Goal: Task Accomplishment & Management: Manage account settings

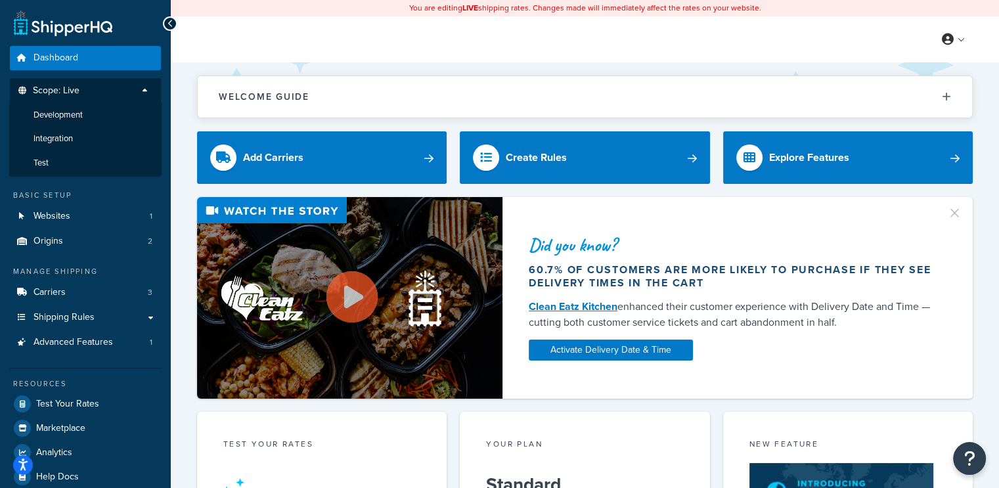
click at [148, 91] on p "Scope: Live" at bounding box center [85, 94] width 139 height 18
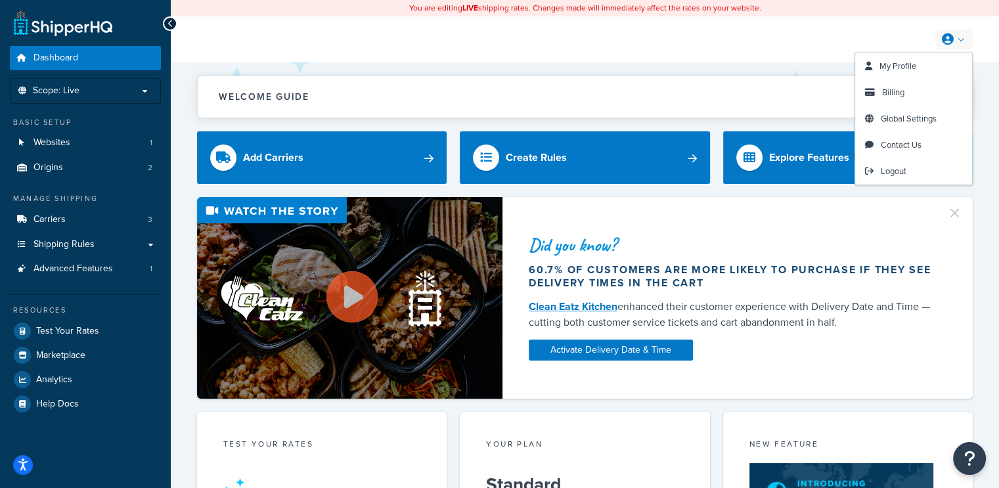
click at [963, 38] on link at bounding box center [954, 40] width 37 height 20
click at [917, 120] on span "Global Settings" at bounding box center [909, 118] width 56 height 12
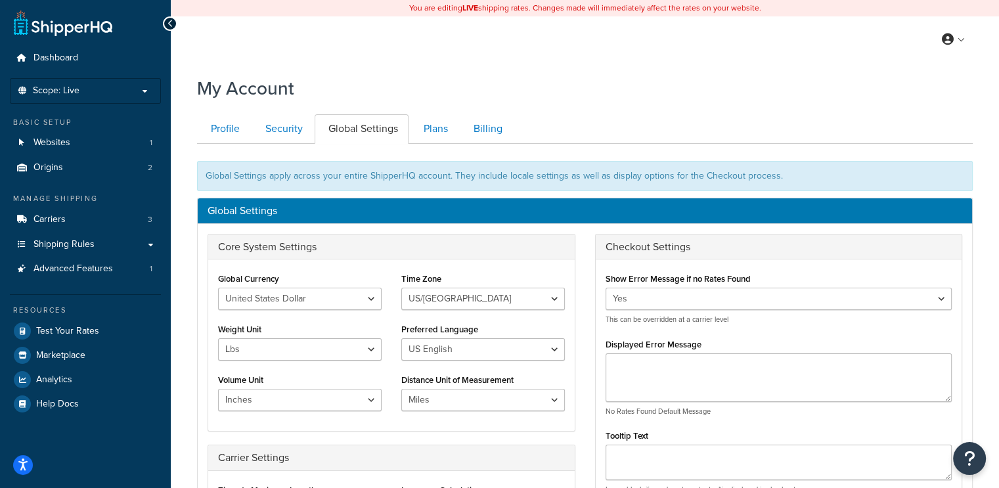
click at [271, 124] on link "Security" at bounding box center [283, 129] width 62 height 30
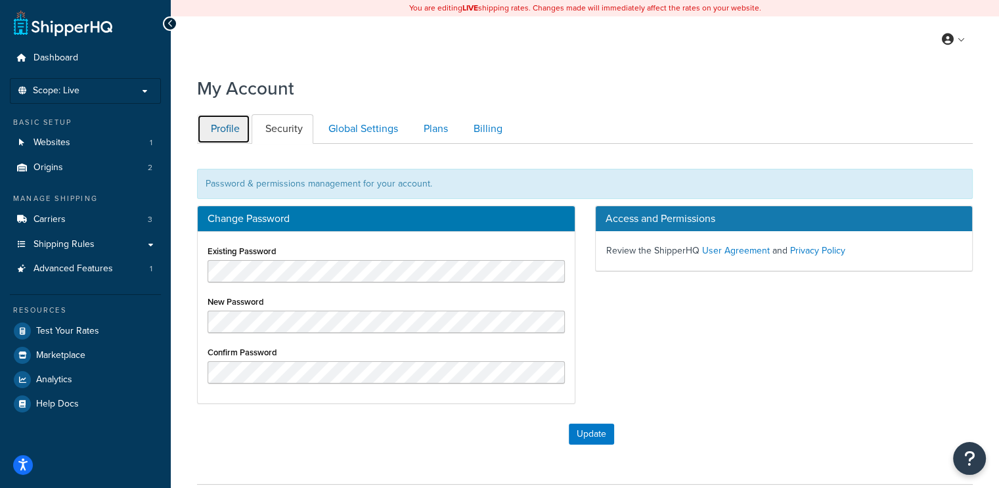
click at [218, 131] on link "Profile" at bounding box center [223, 129] width 53 height 30
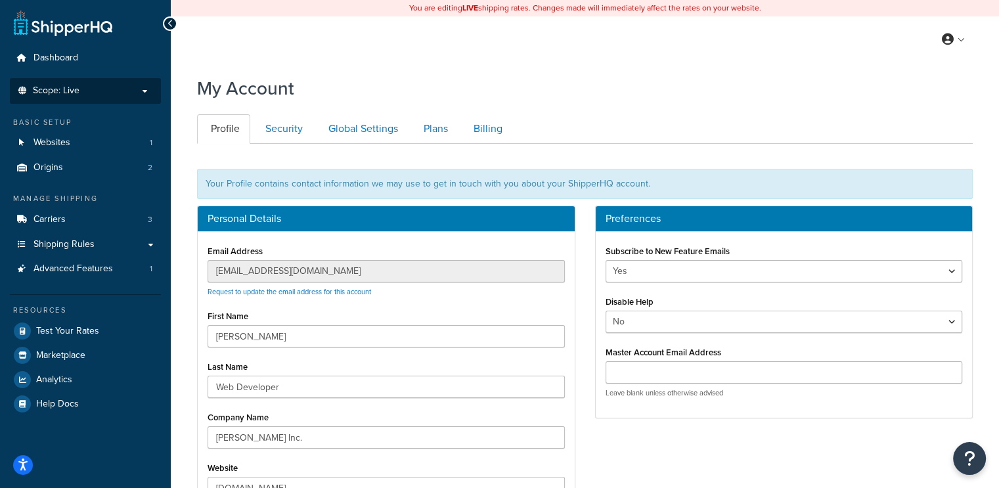
click at [101, 93] on p "Scope: Live" at bounding box center [85, 90] width 139 height 11
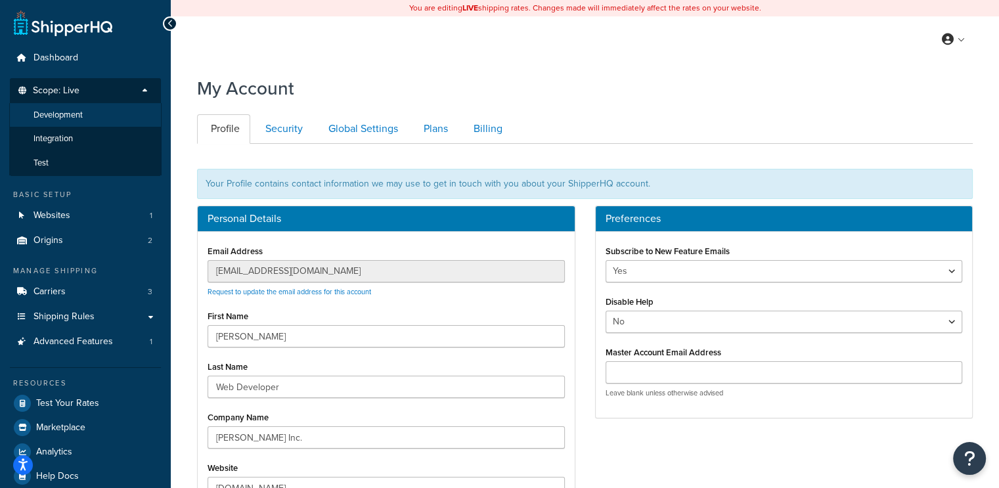
click at [83, 120] on li "Development" at bounding box center [85, 115] width 152 height 24
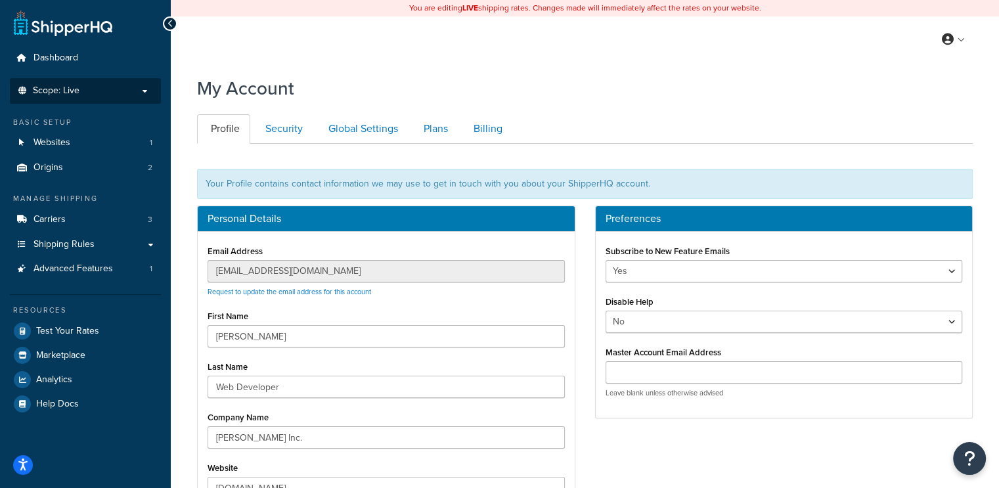
click at [114, 91] on p "Scope: Live" at bounding box center [85, 90] width 139 height 11
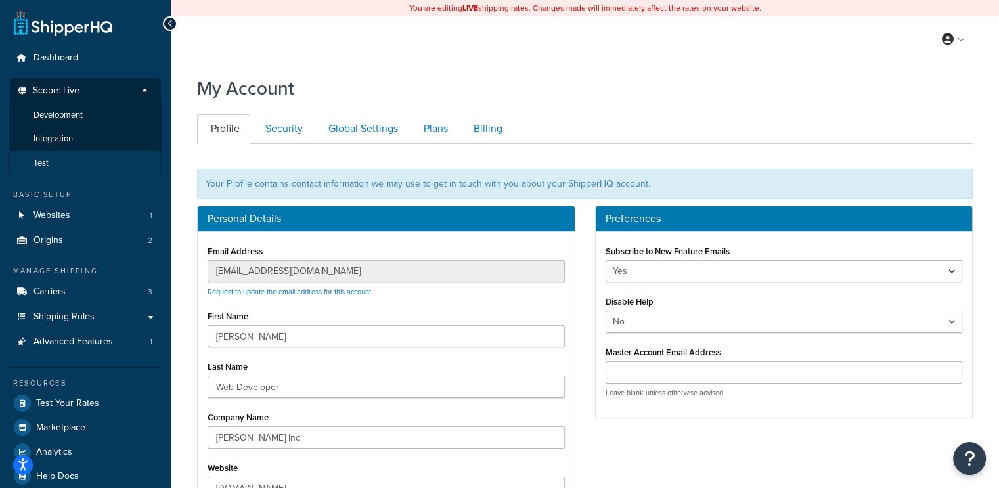
click at [67, 159] on li "Test" at bounding box center [85, 163] width 152 height 24
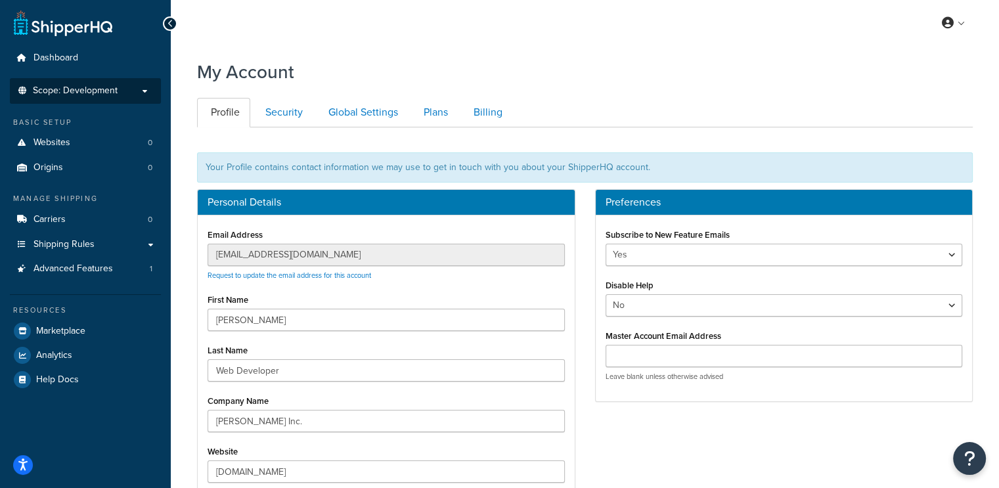
click at [114, 88] on span "Scope: Development" at bounding box center [75, 90] width 85 height 11
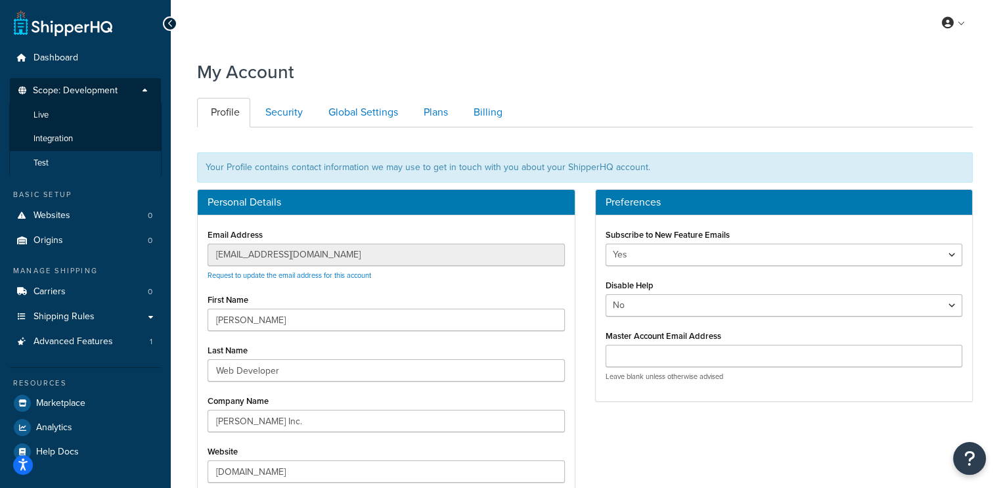
click at [67, 158] on li "Test" at bounding box center [85, 163] width 152 height 24
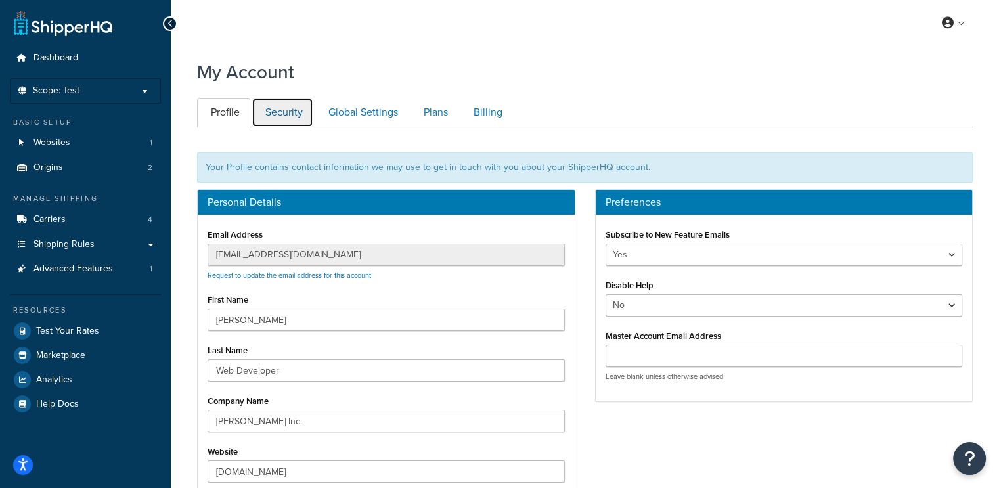
click at [290, 114] on link "Security" at bounding box center [283, 113] width 62 height 30
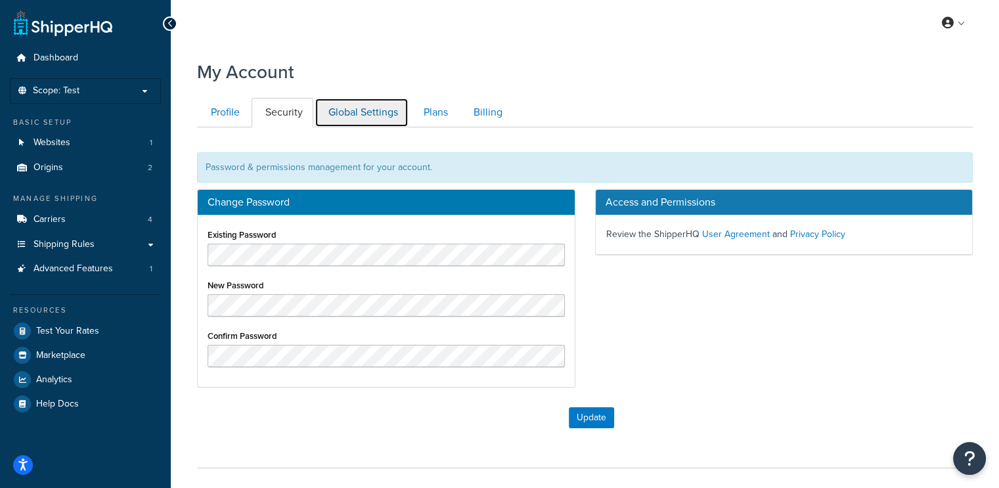
click at [355, 112] on link "Global Settings" at bounding box center [362, 113] width 94 height 30
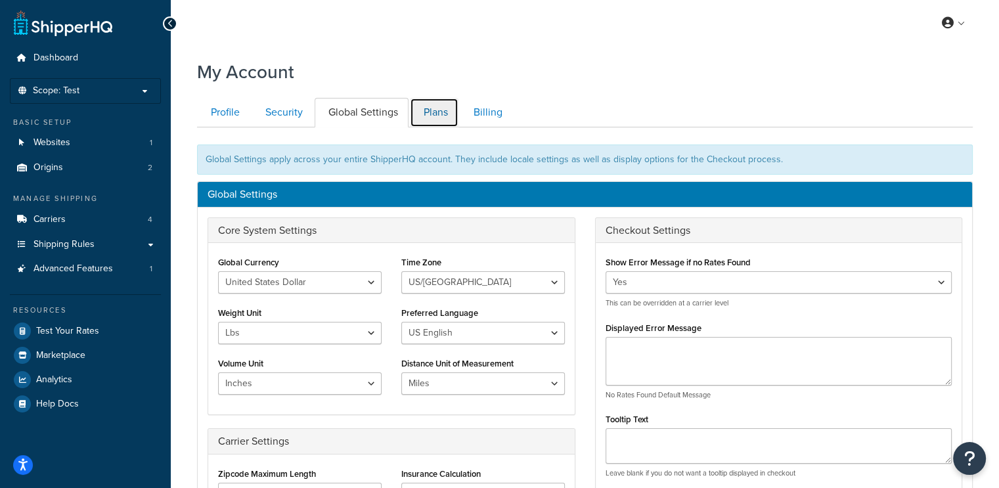
click at [430, 105] on link "Plans" at bounding box center [434, 113] width 49 height 30
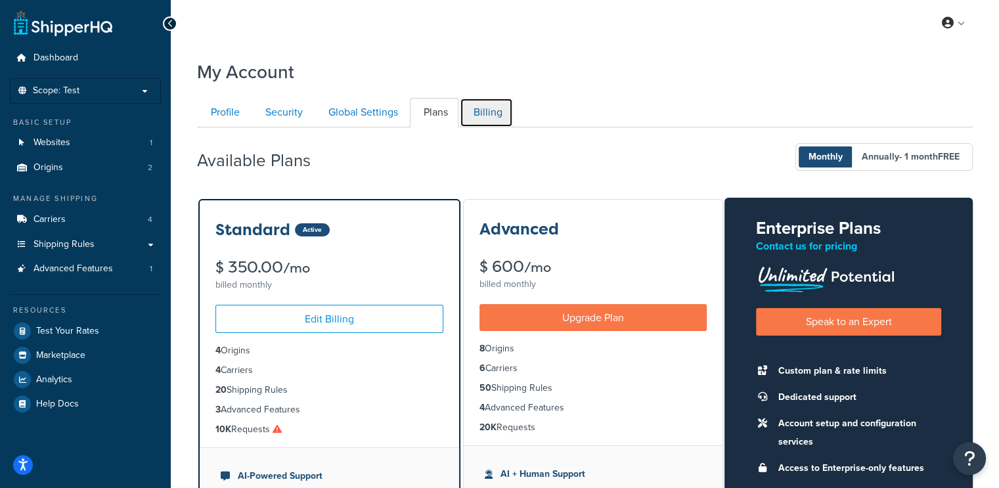
click at [486, 116] on link "Billing" at bounding box center [486, 113] width 53 height 30
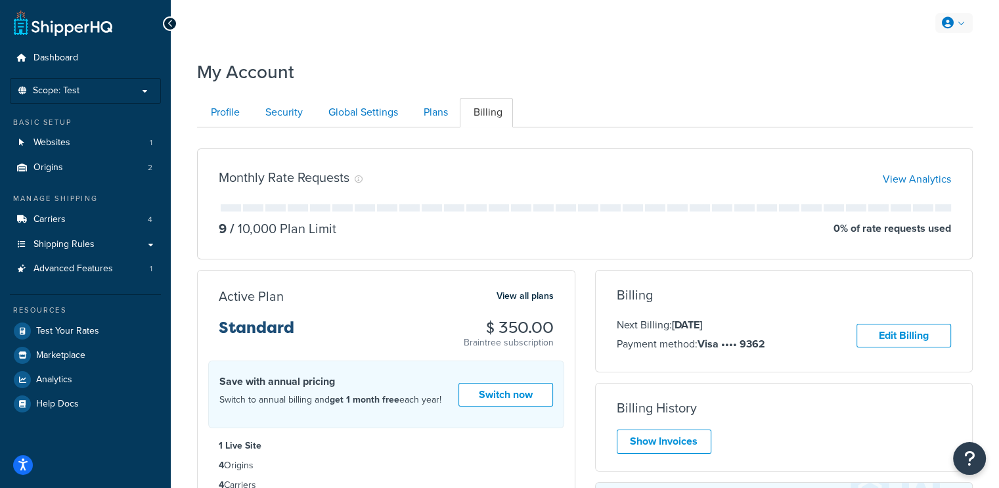
click at [954, 20] on link at bounding box center [954, 23] width 37 height 20
click at [698, 56] on div "My Account" at bounding box center [585, 69] width 776 height 32
click at [81, 149] on link "Websites 1" at bounding box center [85, 143] width 151 height 24
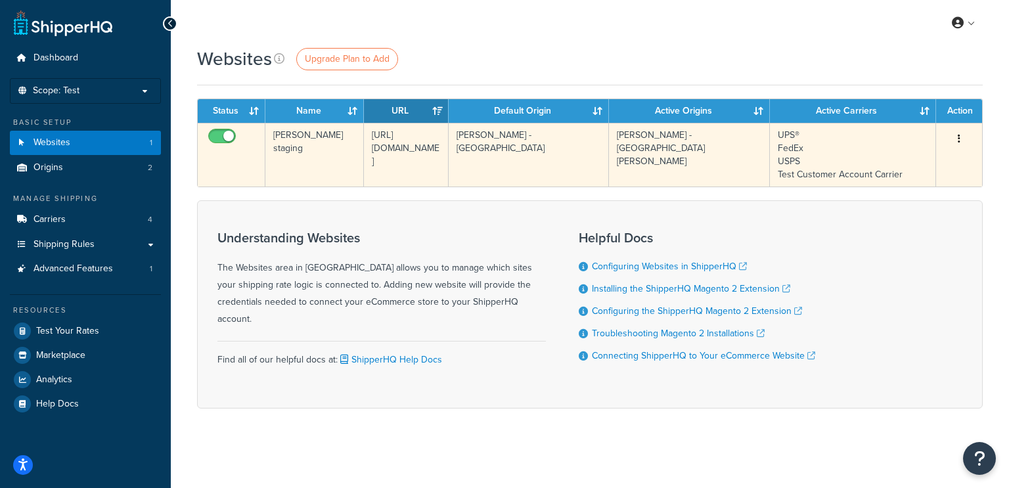
click at [959, 134] on icon "button" at bounding box center [959, 138] width 3 height 9
click at [895, 160] on link "Edit" at bounding box center [906, 165] width 104 height 27
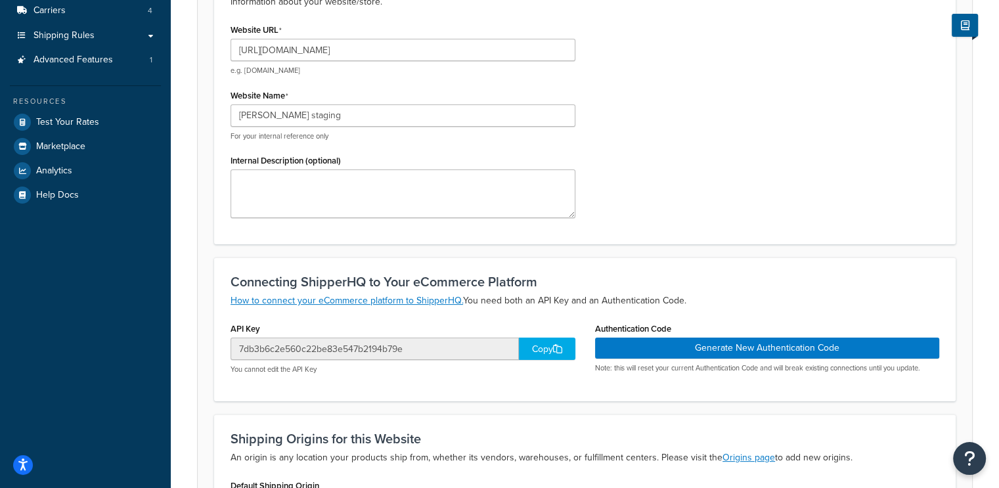
scroll to position [237, 0]
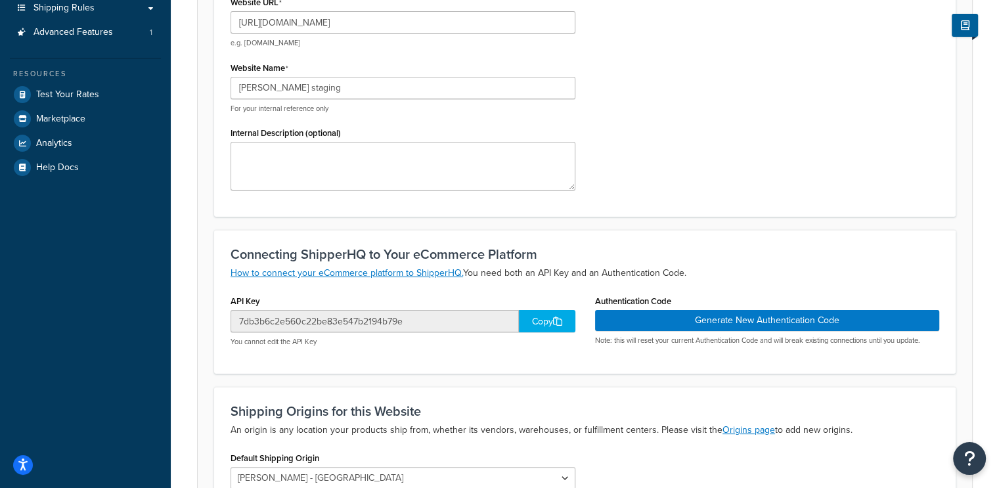
click at [539, 320] on div "Copy" at bounding box center [547, 321] width 57 height 22
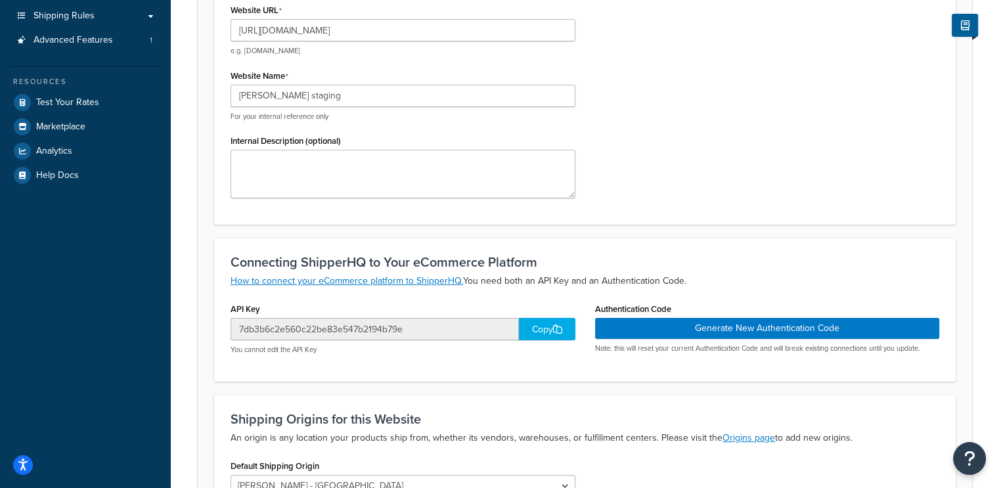
scroll to position [398, 0]
